Goal: Complete application form: Complete application form

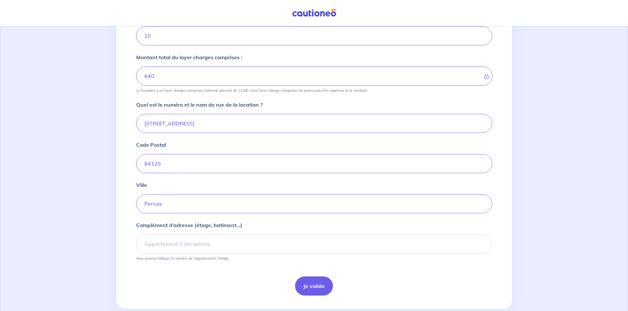
scroll to position [193, 0]
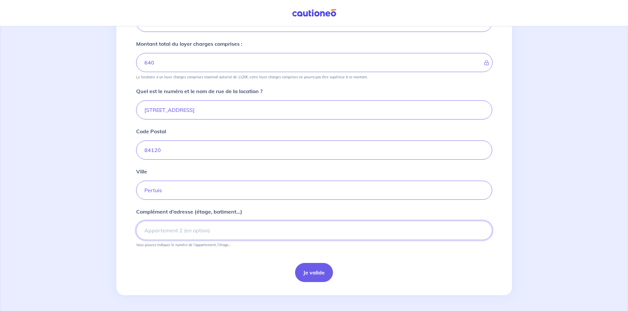
click at [188, 234] on input "Complément d’adresse (étage, batiment...)" at bounding box center [314, 230] width 356 height 19
type input "1er étage"
click at [319, 275] on button "Je valide" at bounding box center [314, 272] width 38 height 19
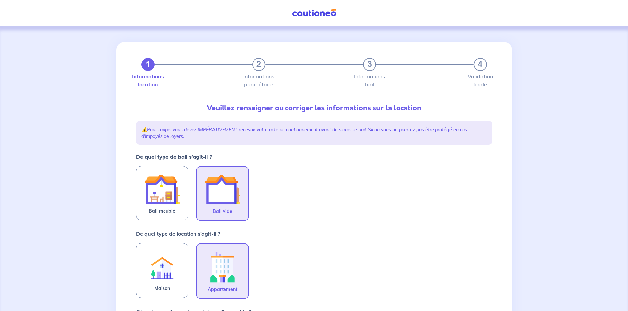
click at [216, 191] on img at bounding box center [223, 190] width 36 height 36
click at [0, 0] on input "Bail vide" at bounding box center [0, 0] width 0 height 0
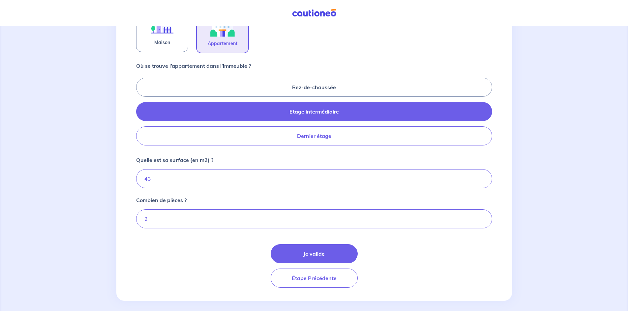
scroll to position [252, 0]
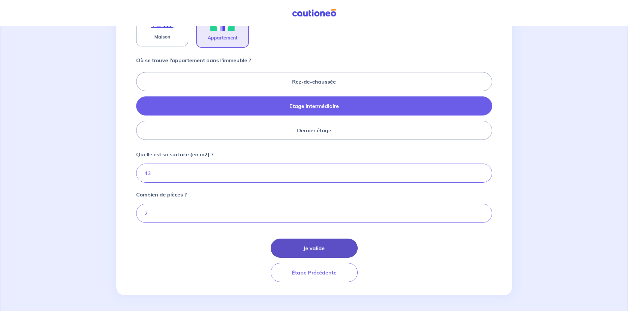
click at [294, 250] on button "Je valide" at bounding box center [313, 248] width 87 height 19
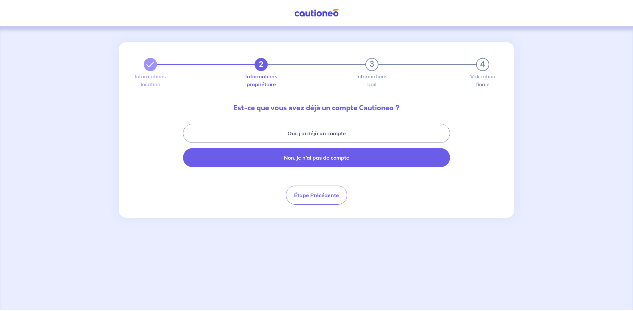
click at [327, 156] on button "Non, je n’ai pas de compte" at bounding box center [316, 157] width 267 height 19
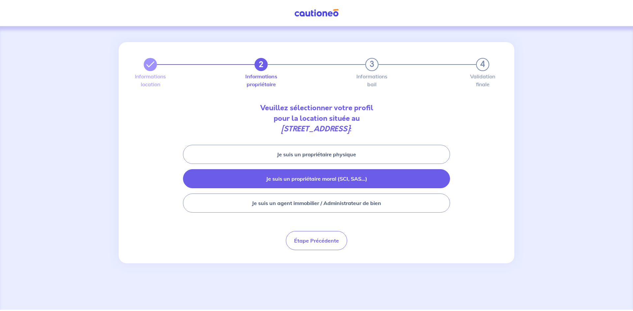
click at [328, 177] on button "Je suis un propriétaire moral (SCI, SAS...)" at bounding box center [316, 178] width 267 height 19
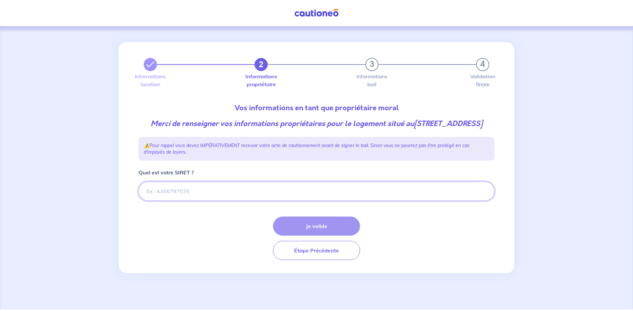
click at [156, 201] on input "Quel est votre SIRET ?" at bounding box center [316, 191] width 356 height 19
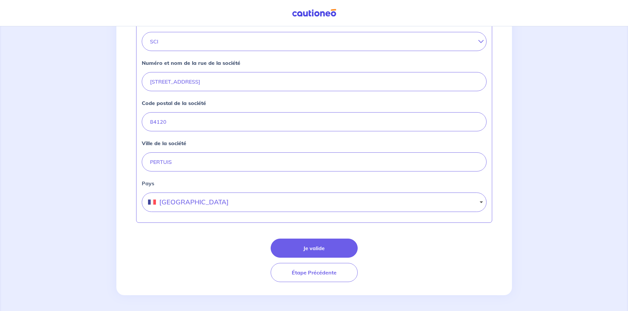
scroll to position [252, 0]
type input "42055108700018"
click at [307, 248] on button "Je valide" at bounding box center [313, 248] width 87 height 19
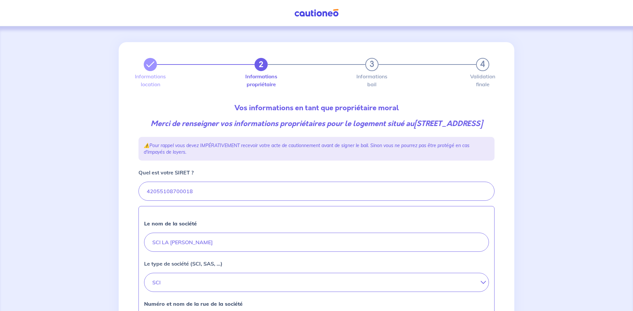
select select "FR"
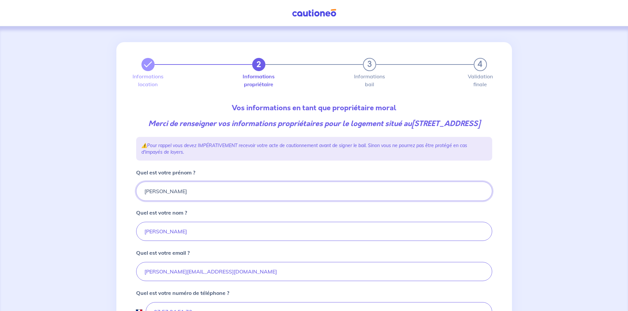
click at [184, 201] on input "FRANCOIS" at bounding box center [314, 191] width 356 height 19
type input "F"
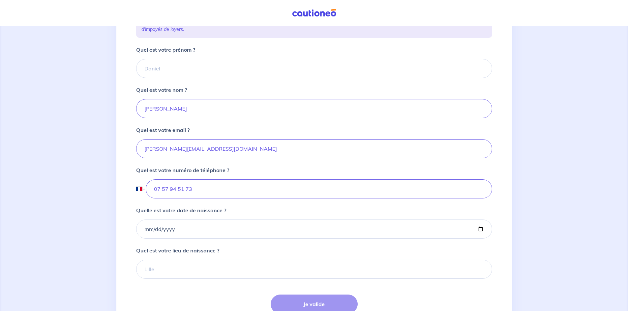
scroll to position [91, 0]
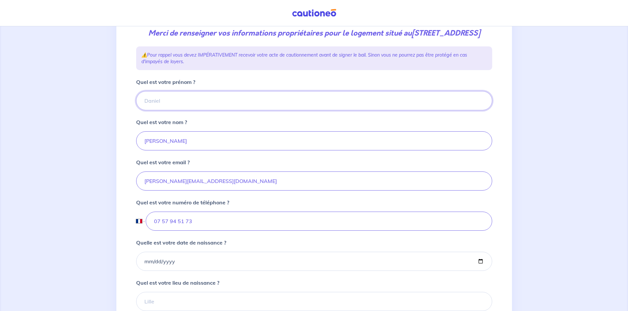
click at [159, 110] on input "Quel est votre prénom ?" at bounding box center [314, 100] width 356 height 19
type input "Marie-Hélène"
click at [157, 149] on input "Michel" at bounding box center [314, 140] width 356 height 19
click at [144, 151] on input "Michel" at bounding box center [314, 140] width 356 height 19
click at [180, 151] on input "Michel" at bounding box center [314, 140] width 356 height 19
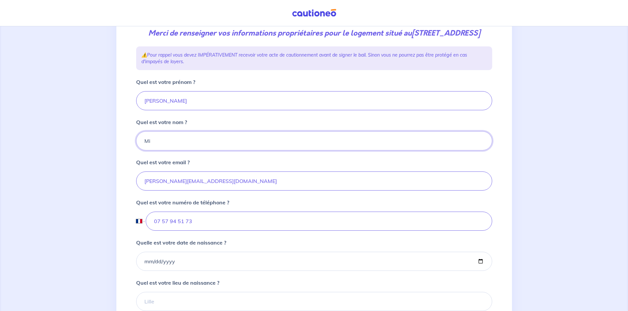
type input "M"
type input "FRANCOIS"
click at [142, 191] on input "m.francois.aix@live.fr" at bounding box center [314, 181] width 356 height 19
click at [247, 215] on div "Quel est votre numéro de téléphone ? International Afghanistan Afrique du Sud A…" at bounding box center [314, 215] width 356 height 32
click at [195, 231] on input "07 57 94 51 73" at bounding box center [319, 221] width 346 height 19
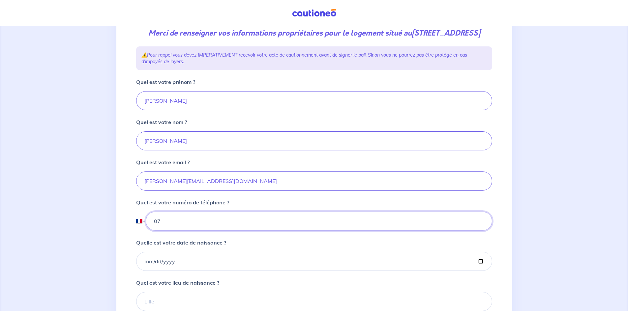
type input "0"
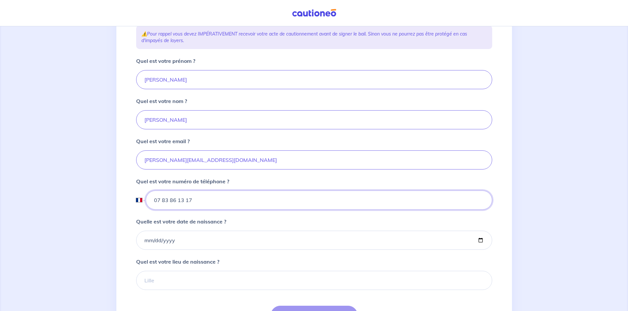
scroll to position [124, 0]
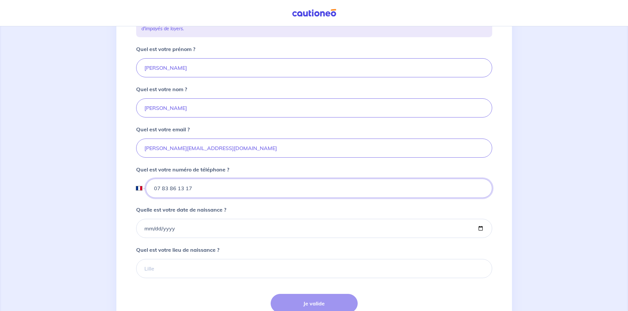
type input "07 83 86 13 17"
click at [182, 238] on input "Quelle est votre date de naissance ?" at bounding box center [314, 228] width 356 height 19
type input "1956-01-30"
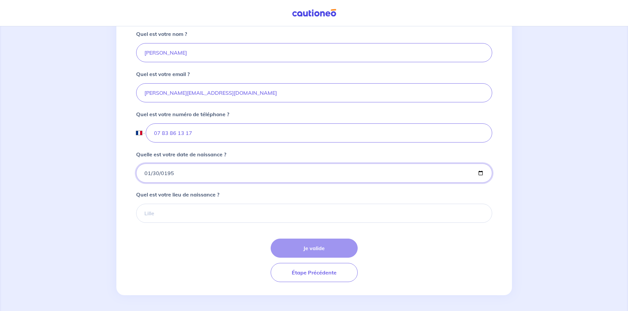
scroll to position [189, 0]
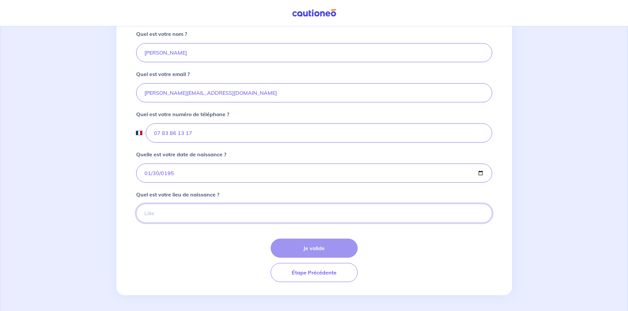
click at [158, 213] on input "Quel est votre lieu de naissance ?" at bounding box center [314, 213] width 356 height 19
type input "MOUTIERS (73)"
click at [300, 251] on button "Je valide" at bounding box center [313, 248] width 87 height 19
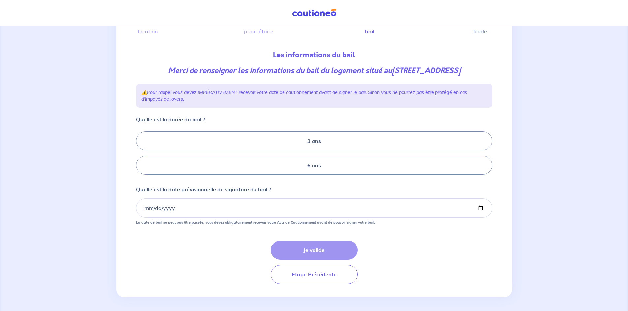
scroll to position [55, 0]
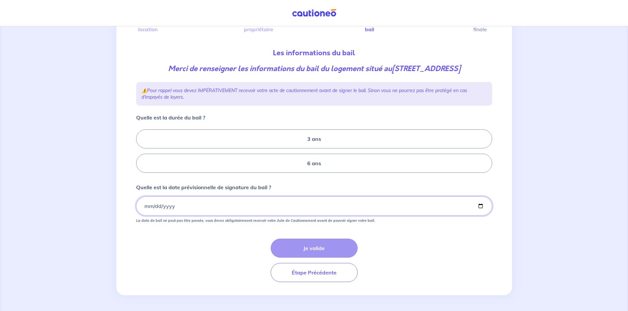
click at [174, 201] on input "Quelle est la date prévisionnelle de signature du bail ?" at bounding box center [314, 206] width 356 height 19
type input "0001-09-01"
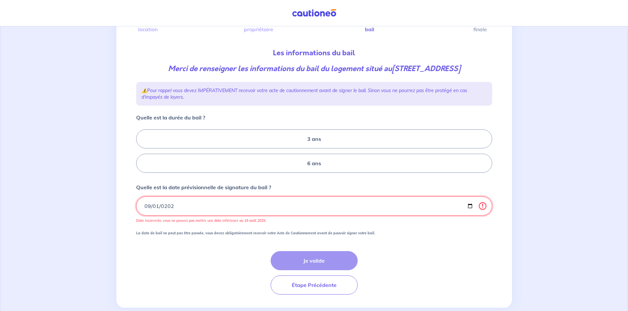
type input "2025-09-01"
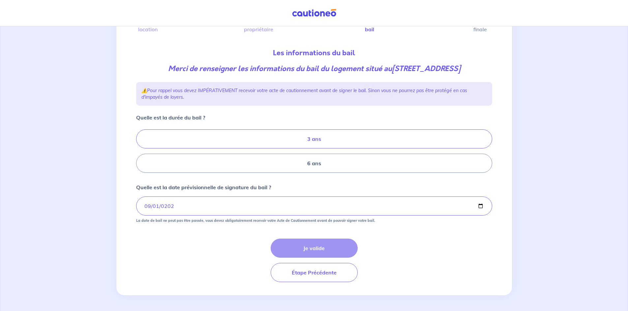
click at [320, 137] on label "3 ans" at bounding box center [314, 138] width 356 height 19
click at [140, 149] on input "3 ans" at bounding box center [138, 151] width 4 height 4
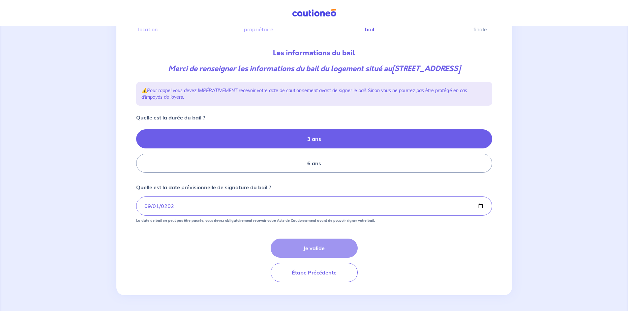
radio input "true"
click at [307, 250] on button "Je valide" at bounding box center [313, 248] width 87 height 19
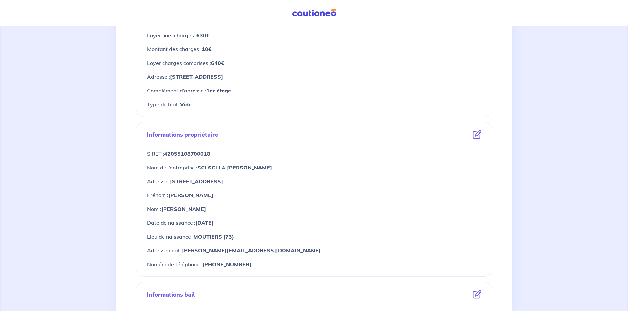
scroll to position [165, 0]
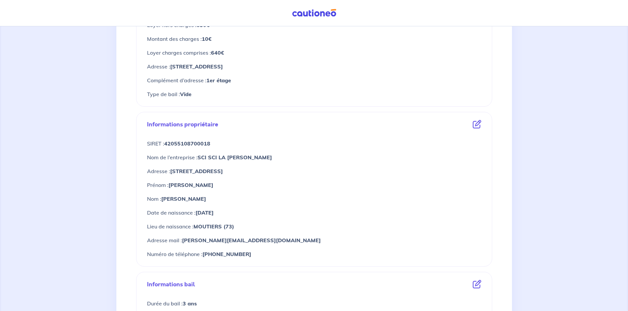
click at [475, 122] on icon at bounding box center [476, 124] width 9 height 9
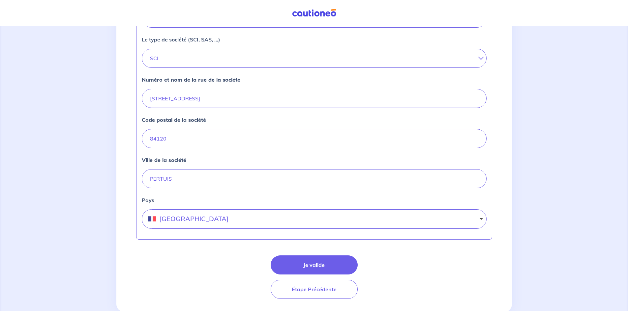
scroll to position [252, 0]
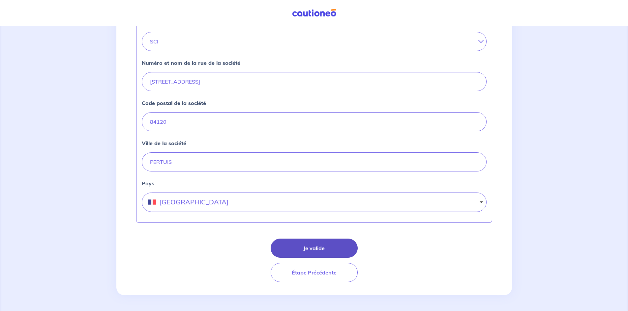
click at [306, 252] on button "Je valide" at bounding box center [313, 248] width 87 height 19
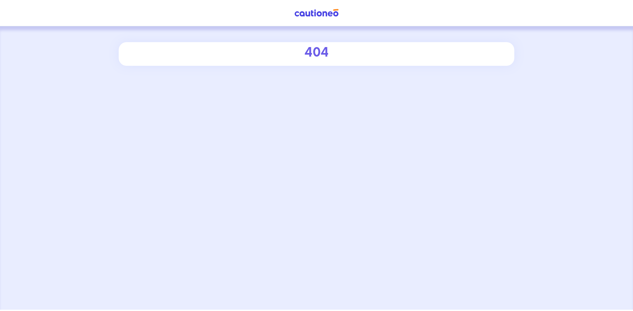
select select "FR"
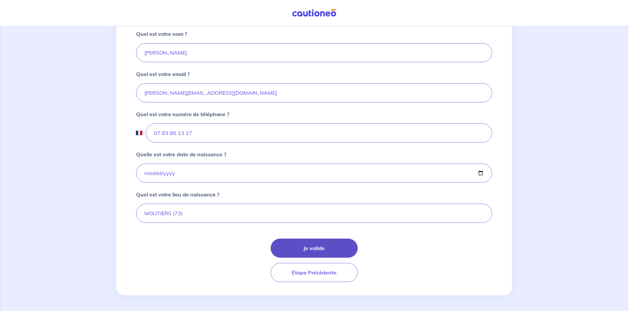
scroll to position [189, 0]
click at [295, 248] on button "Je valide" at bounding box center [313, 248] width 87 height 19
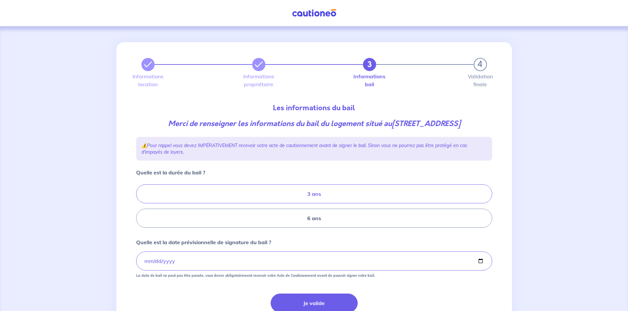
click at [310, 194] on label "3 ans" at bounding box center [314, 194] width 356 height 19
click at [140, 204] on input "3 ans" at bounding box center [138, 206] width 4 height 4
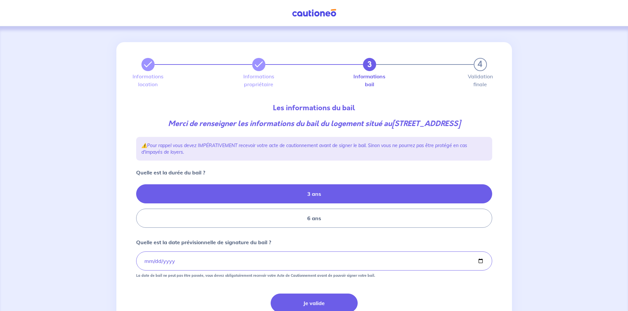
radio input "true"
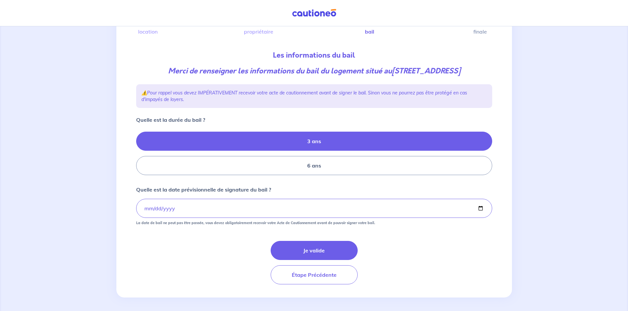
scroll to position [55, 0]
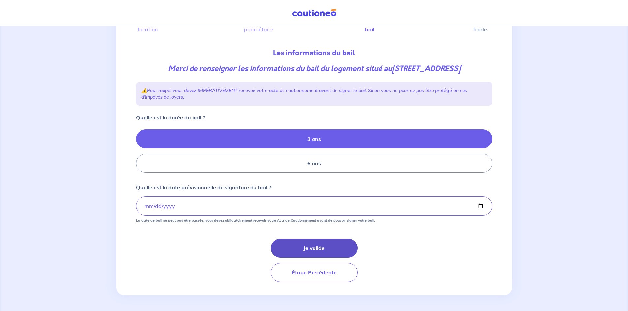
click at [308, 250] on button "Je valide" at bounding box center [313, 248] width 87 height 19
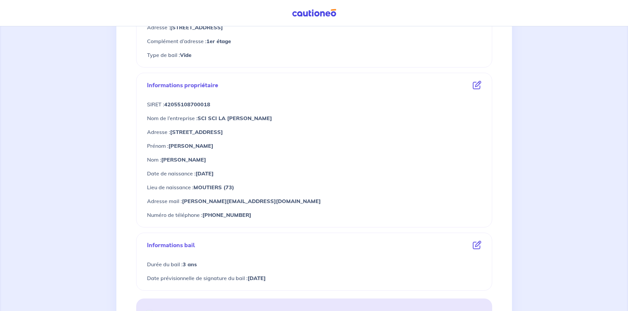
scroll to position [198, 0]
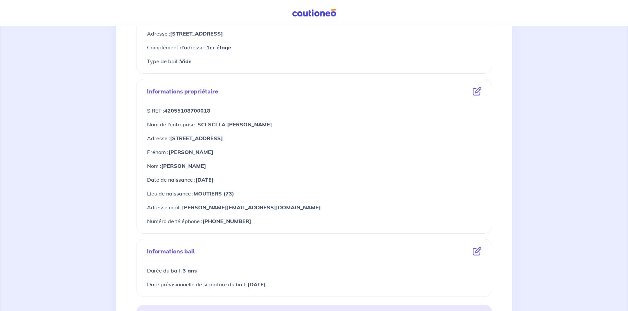
click at [477, 91] on icon at bounding box center [476, 91] width 9 height 9
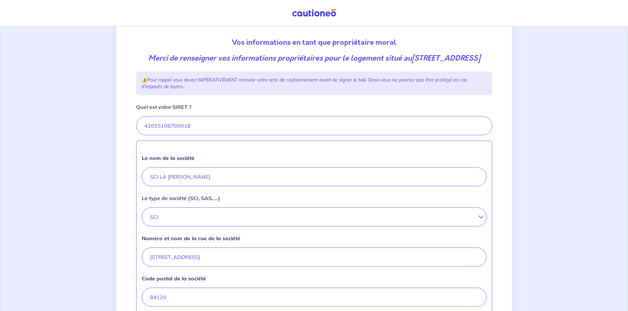
scroll to position [66, 0]
click at [159, 186] on input "SCI LA DIANE" at bounding box center [314, 176] width 345 height 19
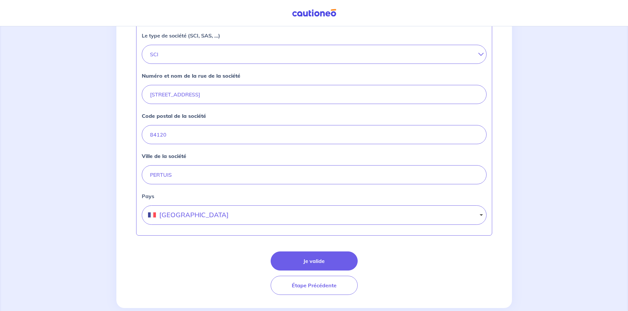
scroll to position [231, 0]
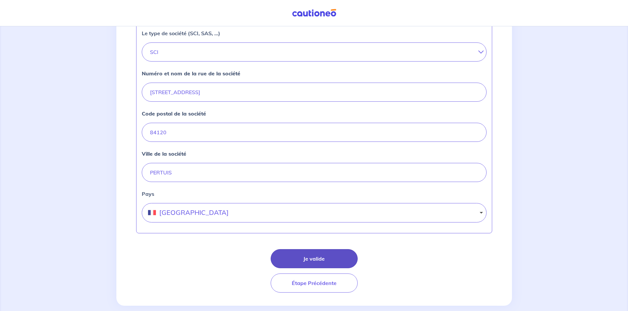
type input "LA [PERSON_NAME]"
click at [308, 269] on button "Je valide" at bounding box center [313, 258] width 87 height 19
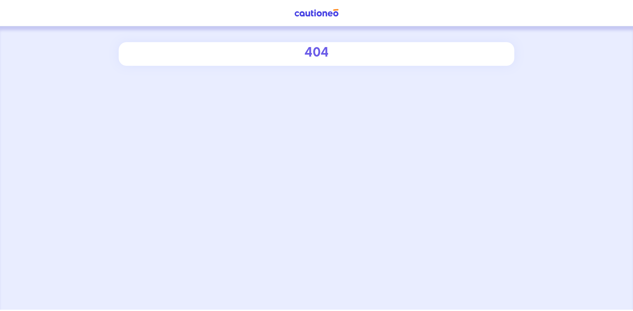
select select "FR"
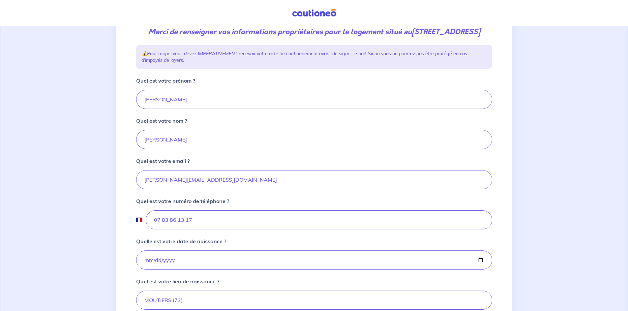
scroll to position [165, 0]
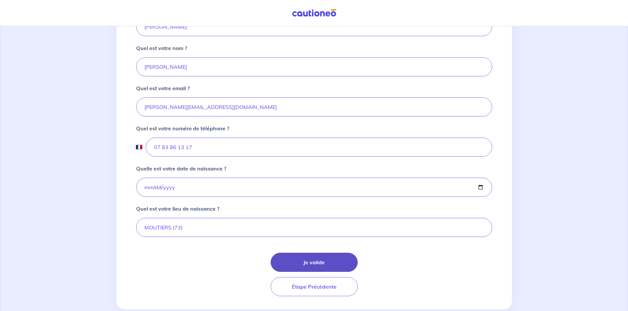
click at [310, 272] on button "Je valide" at bounding box center [313, 262] width 87 height 19
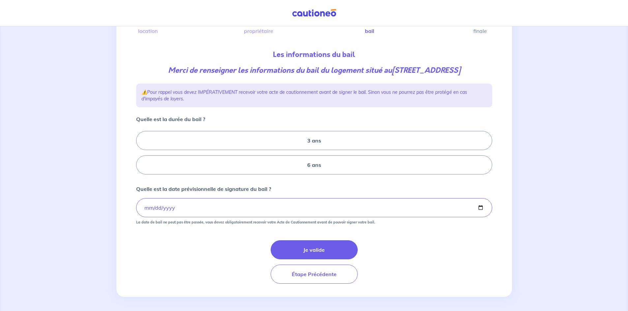
scroll to position [55, 0]
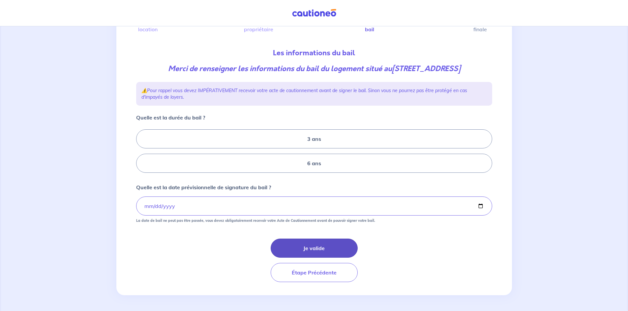
click at [309, 250] on button "Je valide" at bounding box center [313, 248] width 87 height 19
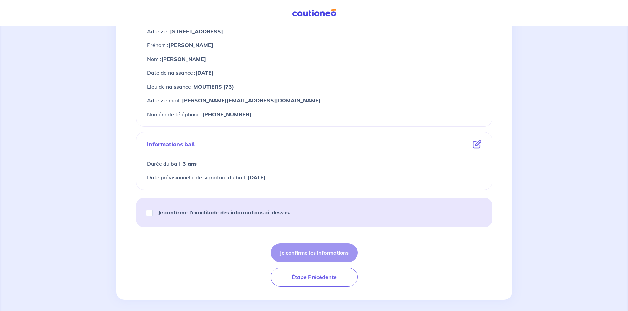
scroll to position [309, 0]
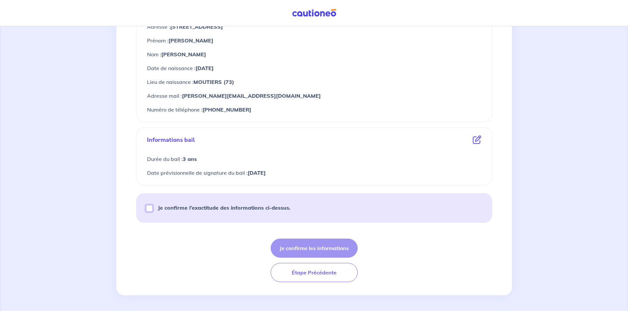
click at [149, 209] on input "Je confirme l’exactitude des informations ci-dessus." at bounding box center [149, 208] width 7 height 7
checkbox input "true"
click at [299, 250] on button "Je confirme les informations" at bounding box center [313, 248] width 87 height 19
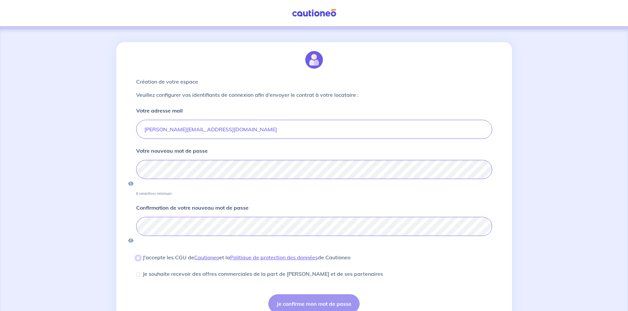
click at [140, 256] on input "J'accepte les CGU de Cautioneo et la Politique de protection des données de Cau…" at bounding box center [138, 258] width 4 height 4
checkbox input "true"
drag, startPoint x: 137, startPoint y: 256, endPoint x: 143, endPoint y: 257, distance: 5.6
click at [139, 273] on input "Je souhaite recevoir des offres commerciales de la part de Cautioneo et de ses …" at bounding box center [138, 275] width 4 height 4
checkbox input "true"
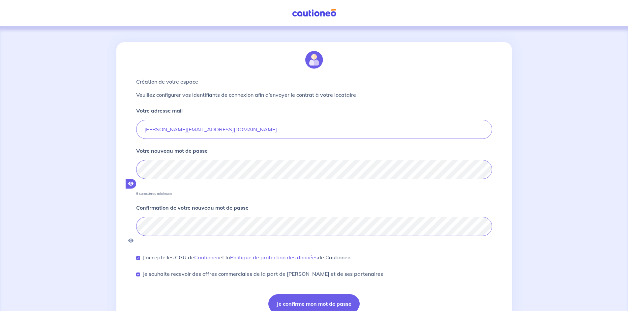
click at [133, 182] on icon "button" at bounding box center [130, 184] width 5 height 5
click at [134, 239] on icon "button" at bounding box center [131, 241] width 6 height 5
click at [133, 239] on icon "button" at bounding box center [130, 241] width 5 height 5
click at [134, 182] on icon "button" at bounding box center [131, 184] width 6 height 5
click at [133, 239] on icon "button" at bounding box center [130, 241] width 5 height 5
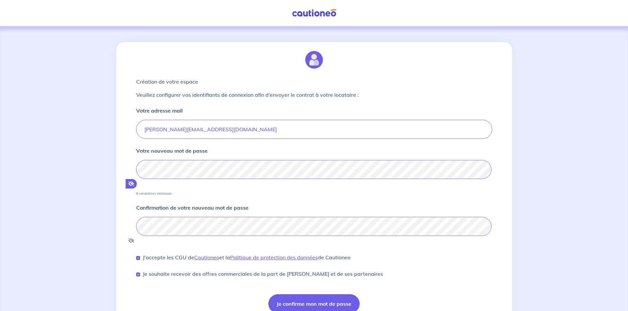
click at [134, 182] on icon "button" at bounding box center [131, 184] width 6 height 5
click at [338, 295] on button "Je confirme mon mot de passe" at bounding box center [313, 304] width 91 height 19
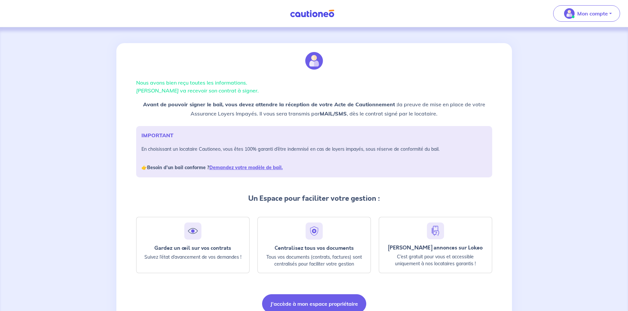
scroll to position [31, 0]
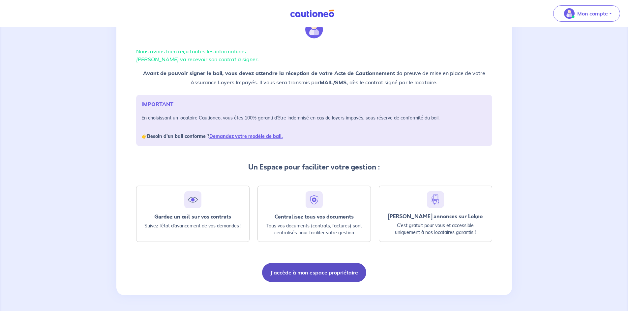
click at [313, 273] on button "J'accède à mon espace propriétaire" at bounding box center [314, 272] width 104 height 19
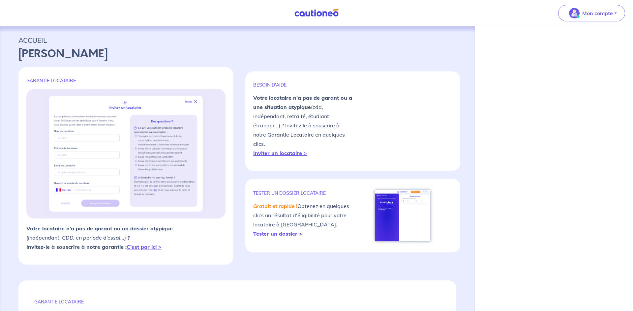
select select "FR"
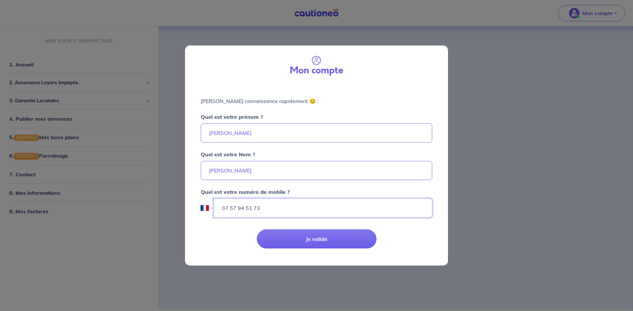
click at [223, 209] on input "07 57 94 51 73" at bounding box center [322, 208] width 218 height 19
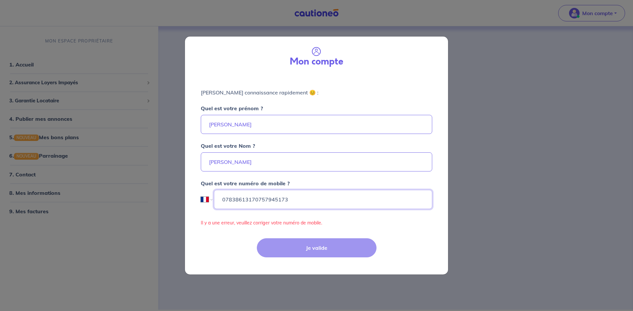
click at [286, 202] on input "07838613170757945173" at bounding box center [323, 199] width 218 height 19
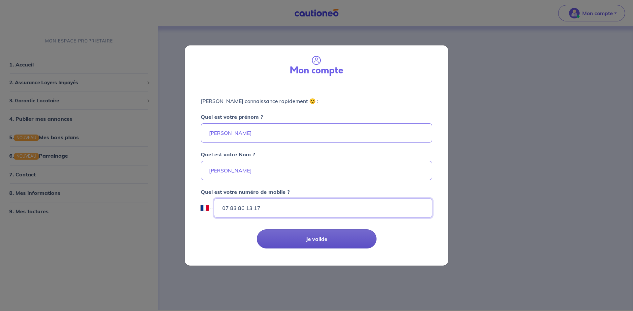
type input "07 83 86 13 17"
click at [287, 239] on button "Je valide" at bounding box center [317, 239] width 120 height 19
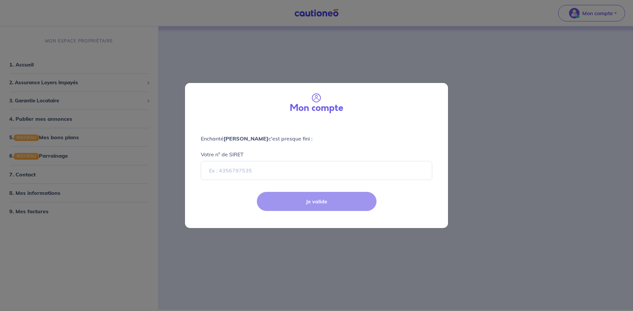
click at [306, 206] on div "Je valide" at bounding box center [316, 206] width 271 height 43
click at [231, 174] on input "Votre n° de SIRET" at bounding box center [316, 170] width 231 height 19
click at [248, 204] on div "Je valide" at bounding box center [316, 206] width 271 height 43
click at [208, 171] on input "Votre n° de SIRET" at bounding box center [316, 170] width 231 height 19
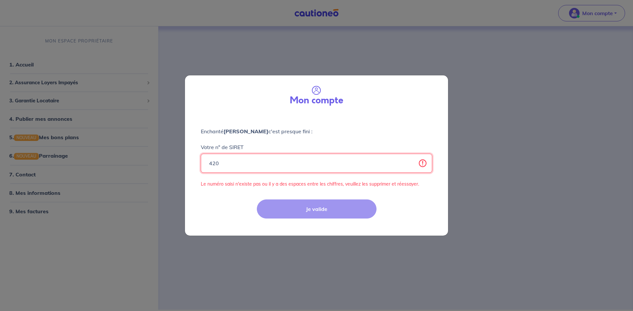
type input "42055108700018"
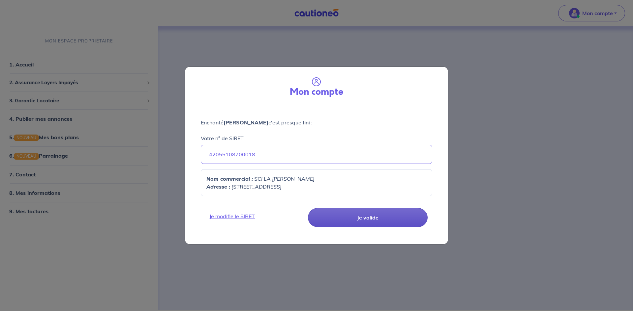
click at [333, 221] on button "Je valide" at bounding box center [368, 217] width 120 height 19
click at [357, 217] on button "Je valide" at bounding box center [368, 217] width 120 height 19
click at [376, 217] on button "Je valide" at bounding box center [368, 217] width 120 height 19
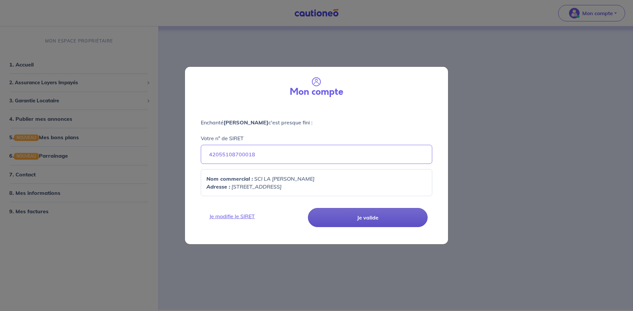
click at [331, 219] on button "Je valide" at bounding box center [368, 217] width 120 height 19
click at [332, 219] on button "Je valide" at bounding box center [368, 217] width 120 height 19
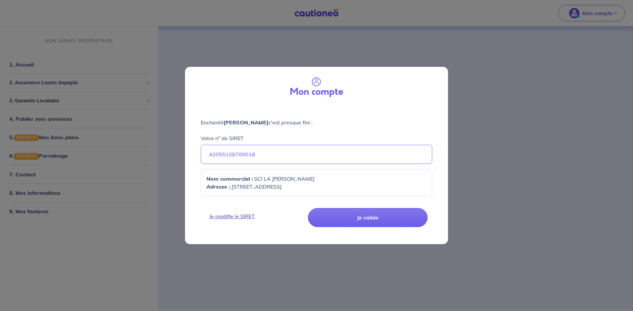
click at [250, 216] on link "Je modifie le SIRET" at bounding box center [255, 217] width 100 height 8
click at [244, 216] on link "Je modifie le SIRET" at bounding box center [255, 217] width 100 height 8
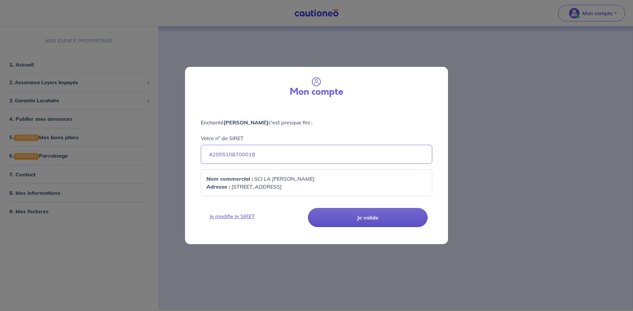
click at [372, 221] on button "Je valide" at bounding box center [368, 217] width 120 height 19
click at [373, 219] on button "Je valide" at bounding box center [368, 217] width 120 height 19
click at [373, 218] on button "Je valide" at bounding box center [368, 217] width 120 height 19
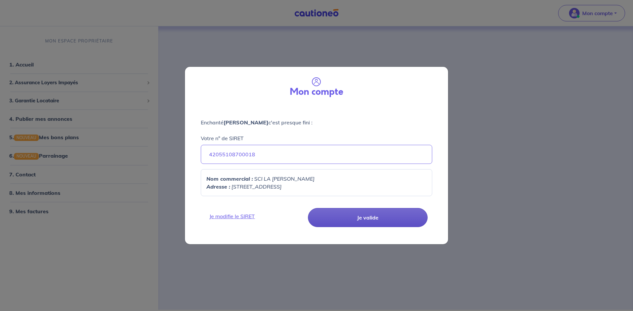
click at [375, 215] on button "Je valide" at bounding box center [368, 217] width 120 height 19
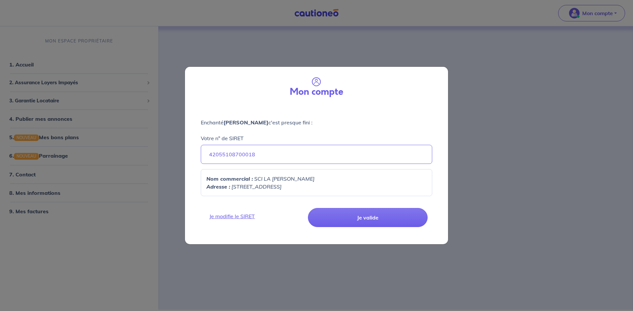
drag, startPoint x: 375, startPoint y: 215, endPoint x: 389, endPoint y: 203, distance: 18.9
click at [375, 215] on button "Je valide" at bounding box center [368, 217] width 120 height 19
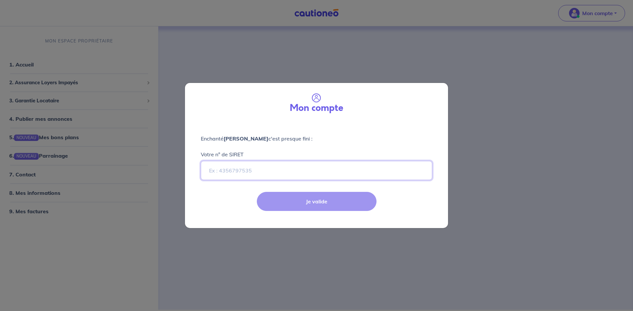
click at [277, 171] on input "Votre n° de SIRET" at bounding box center [316, 170] width 231 height 19
type input "42055108700018"
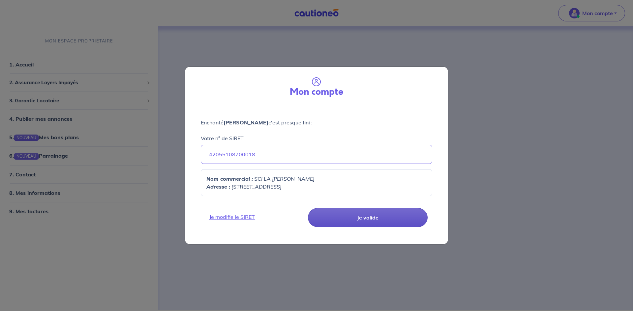
click at [362, 219] on button "Je valide" at bounding box center [368, 217] width 120 height 19
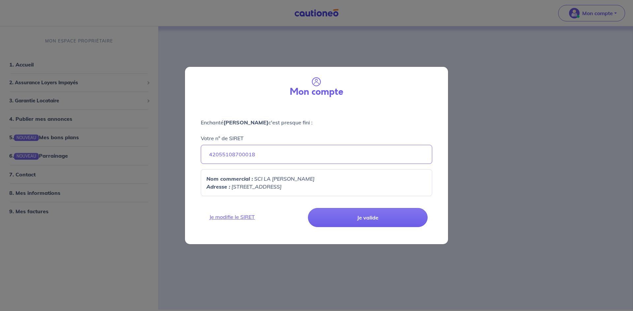
click at [603, 12] on div "Mon compte Enchanté Marie-Hélène FRANCOIS c'est presque fini : Votre n° de SIRE…" at bounding box center [316, 155] width 633 height 311
click at [600, 13] on div "Mon compte Enchanté Marie-Hélène FRANCOIS c'est presque fini : Votre n° de SIRE…" at bounding box center [316, 155] width 633 height 311
click at [218, 156] on input "42055108700018" at bounding box center [316, 154] width 231 height 19
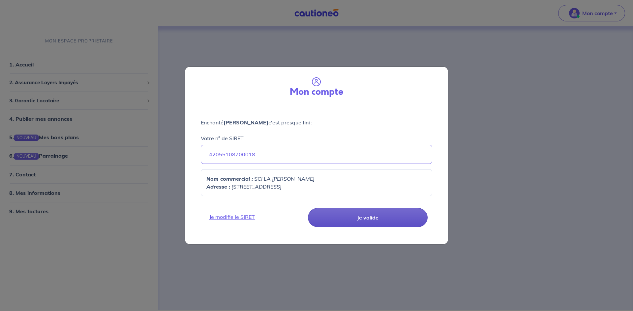
click at [346, 218] on button "Je valide" at bounding box center [368, 217] width 120 height 19
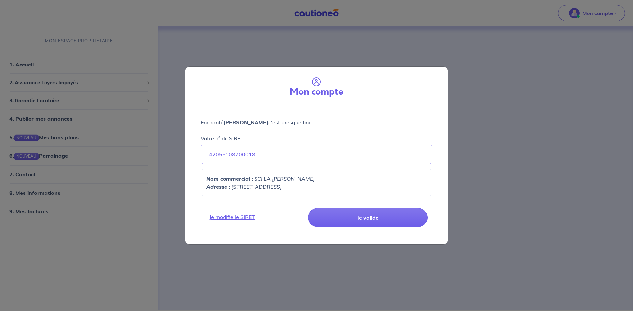
click at [38, 174] on div "Mon compte Enchanté Marie-Hélène FRANCOIS c'est presque fini : Votre n° de SIRE…" at bounding box center [316, 155] width 633 height 311
click at [35, 175] on div "Mon compte Enchanté Marie-Hélène FRANCOIS c'est presque fini : Votre n° de SIRE…" at bounding box center [316, 155] width 633 height 311
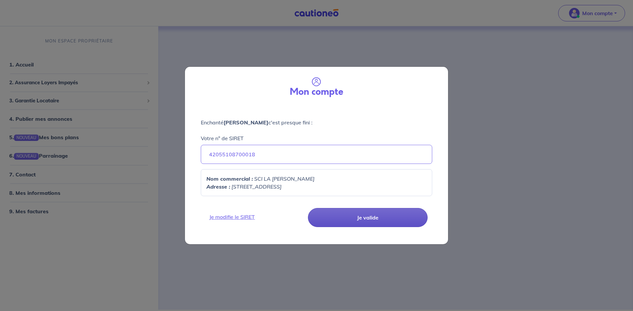
click at [386, 219] on button "Je valide" at bounding box center [368, 217] width 120 height 19
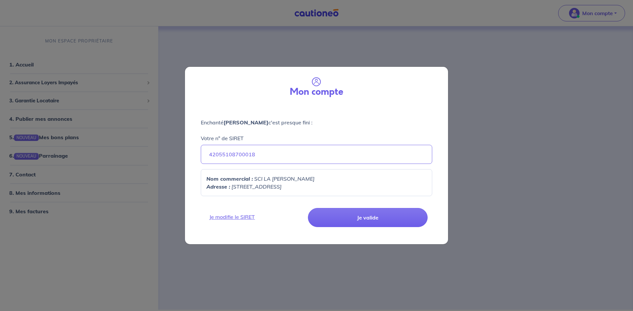
click at [19, 64] on div "Mon compte Enchanté Marie-Hélène FRANCOIS c'est presque fini : Votre n° de SIRE…" at bounding box center [316, 155] width 633 height 311
click at [49, 84] on div "Mon compte Enchanté Marie-Hélène FRANCOIS c'est presque fini : Votre n° de SIRE…" at bounding box center [316, 155] width 633 height 311
click at [53, 102] on div "Mon compte Enchanté Marie-Hélène FRANCOIS c'est presque fini : Votre n° de SIRE…" at bounding box center [316, 155] width 633 height 311
click at [40, 176] on div "Mon compte Enchanté Marie-Hélène FRANCOIS c'est presque fini : Votre n° de SIRE…" at bounding box center [316, 155] width 633 height 311
click at [610, 14] on div "Mon compte Enchanté Marie-Hélène FRANCOIS c'est presque fini : Votre n° de SIRE…" at bounding box center [316, 155] width 633 height 311
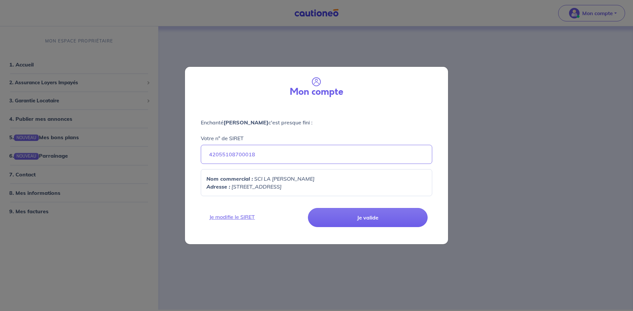
select select "FR"
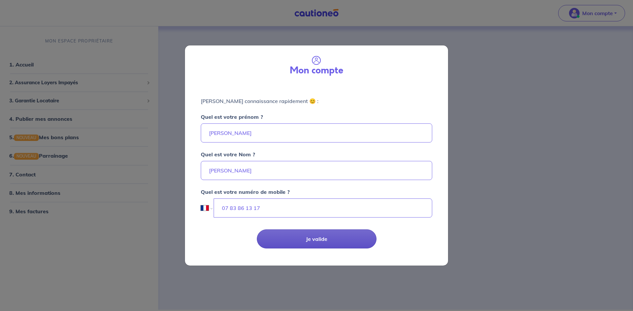
click at [308, 237] on button "Je valide" at bounding box center [317, 239] width 120 height 19
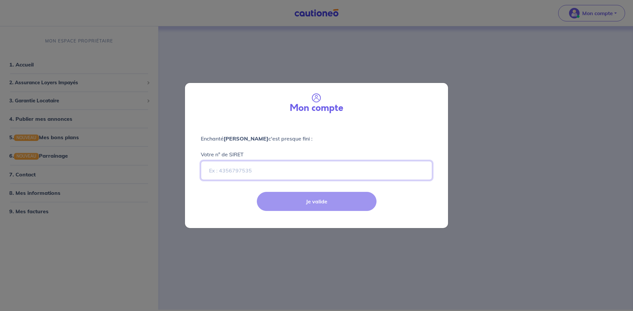
click at [257, 172] on input "Votre n° de SIRET" at bounding box center [316, 170] width 231 height 19
type input "42055108700018"
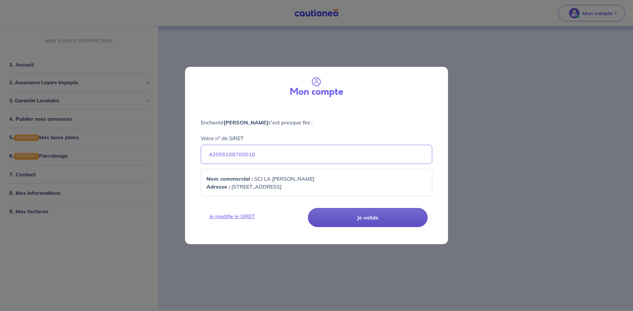
click at [333, 221] on button "Je valide" at bounding box center [368, 217] width 120 height 19
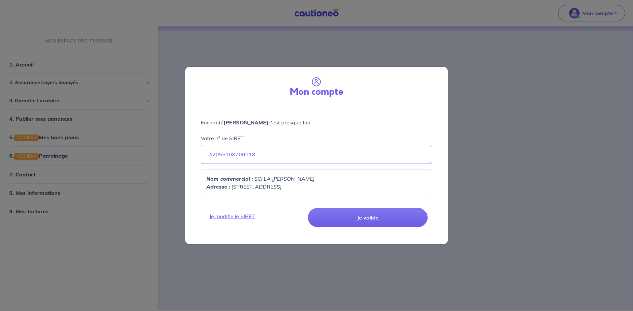
select select "FR"
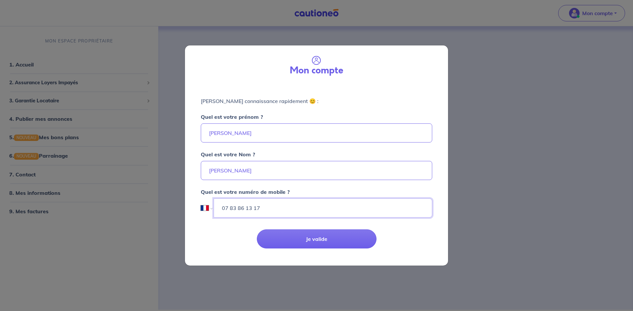
click at [221, 208] on input "07 83 86 13 17" at bounding box center [322, 208] width 218 height 19
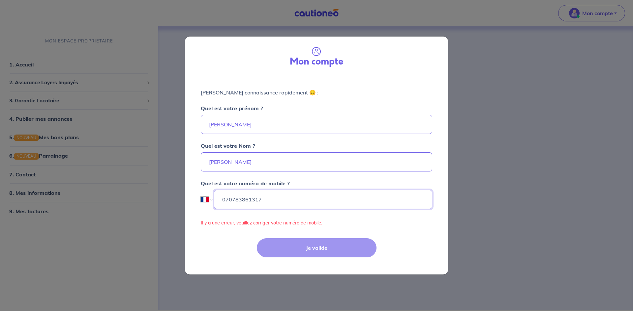
click at [260, 199] on input "070783861317" at bounding box center [323, 199] width 218 height 19
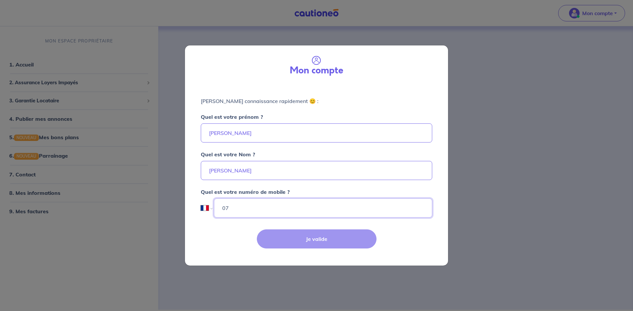
type input "0"
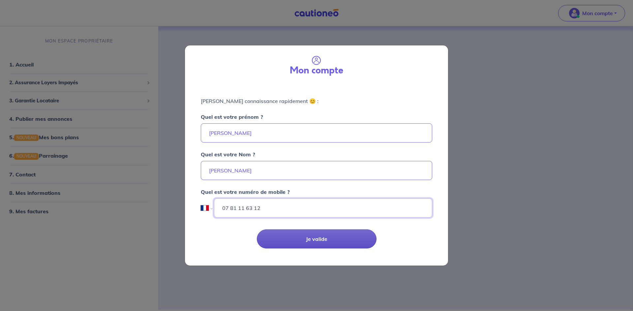
type input "07 81 11 63 12"
click at [294, 241] on button "Je valide" at bounding box center [317, 239] width 120 height 19
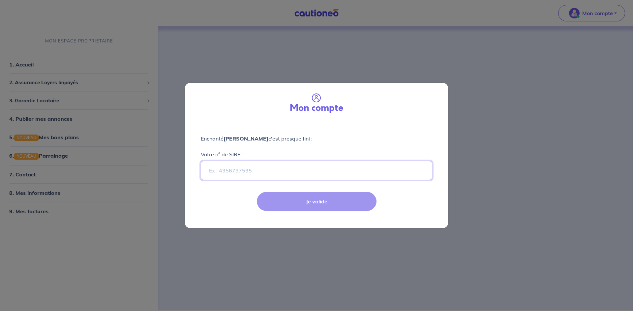
click at [260, 174] on input "Votre n° de SIRET" at bounding box center [316, 170] width 231 height 19
type input "42055108700018"
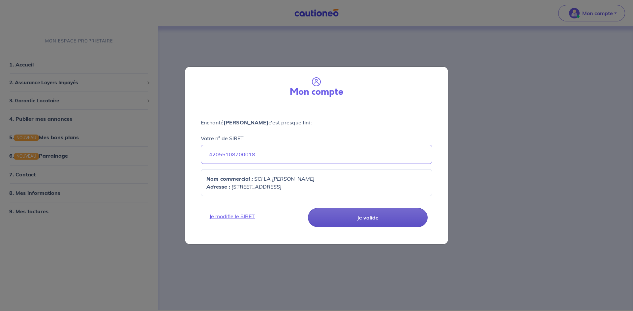
click at [344, 220] on button "Je valide" at bounding box center [368, 217] width 120 height 19
click at [343, 218] on button "Je valide" at bounding box center [368, 217] width 120 height 19
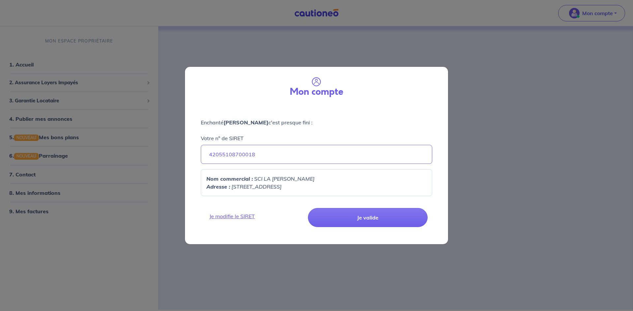
select select "FR"
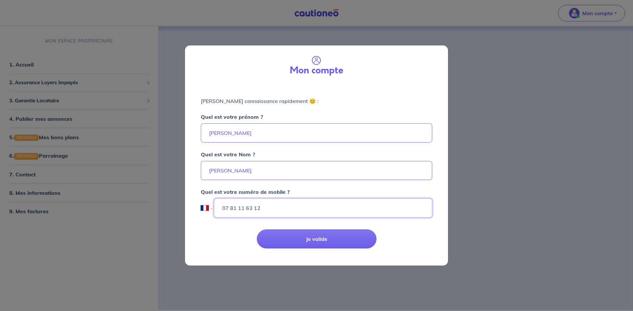
drag, startPoint x: 261, startPoint y: 211, endPoint x: 214, endPoint y: 212, distance: 46.1
click at [214, 212] on input "07 81 11 63 12" at bounding box center [323, 208] width 218 height 19
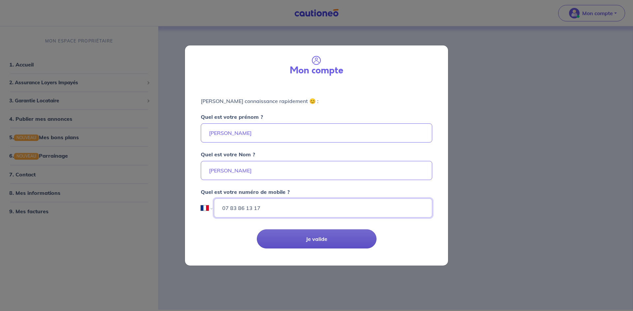
type input "07 83 86 13 17"
click at [277, 236] on button "Je valide" at bounding box center [317, 239] width 120 height 19
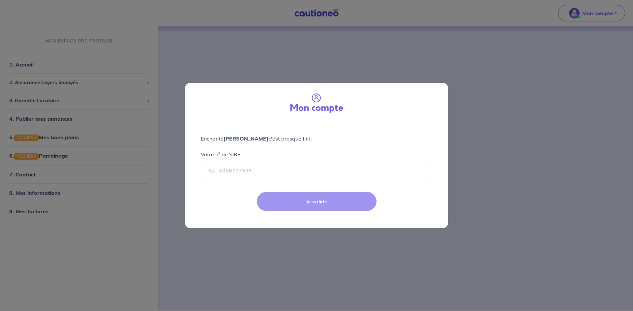
click at [302, 202] on div "Je valide" at bounding box center [316, 206] width 271 height 43
click at [240, 172] on input "Votre n° de SIRET" at bounding box center [316, 170] width 231 height 19
type input "42055108700018"
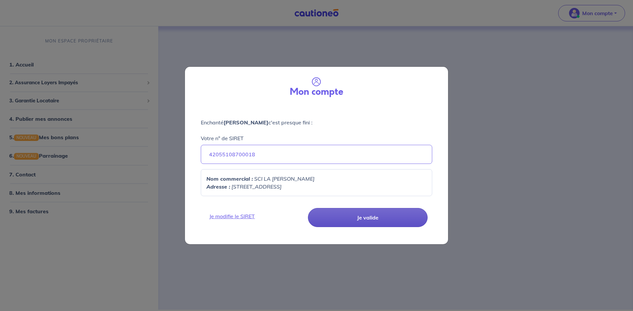
click at [337, 217] on button "Je valide" at bounding box center [368, 217] width 120 height 19
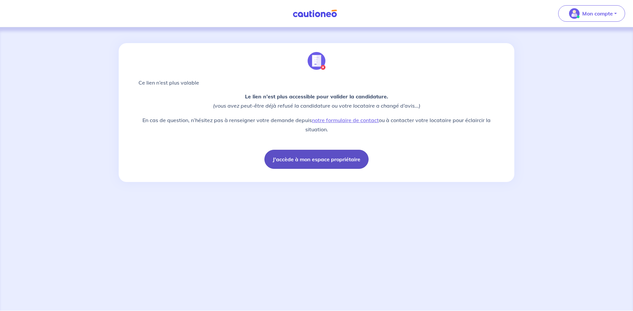
click at [353, 158] on button "J'accède à mon espace propriétaire" at bounding box center [316, 159] width 104 height 19
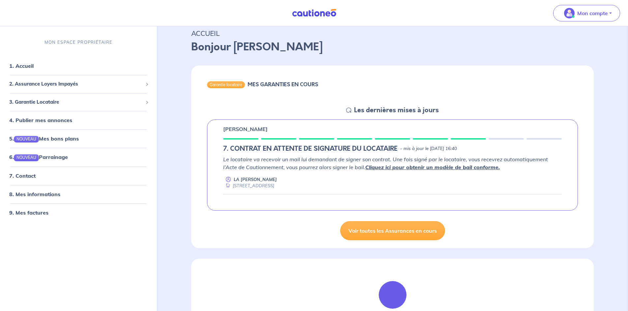
scroll to position [1, 0]
